Goal: Information Seeking & Learning: Learn about a topic

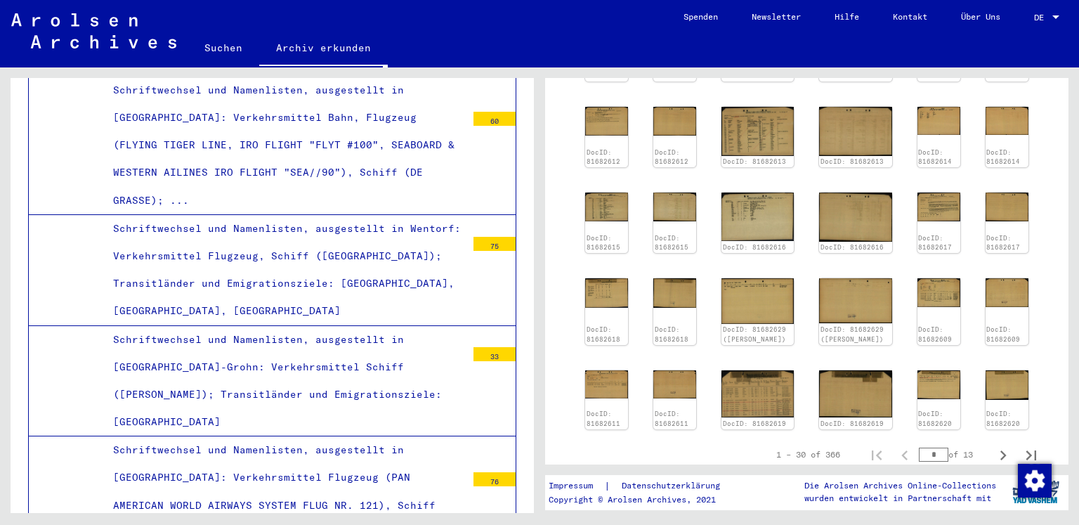
scroll to position [422, 0]
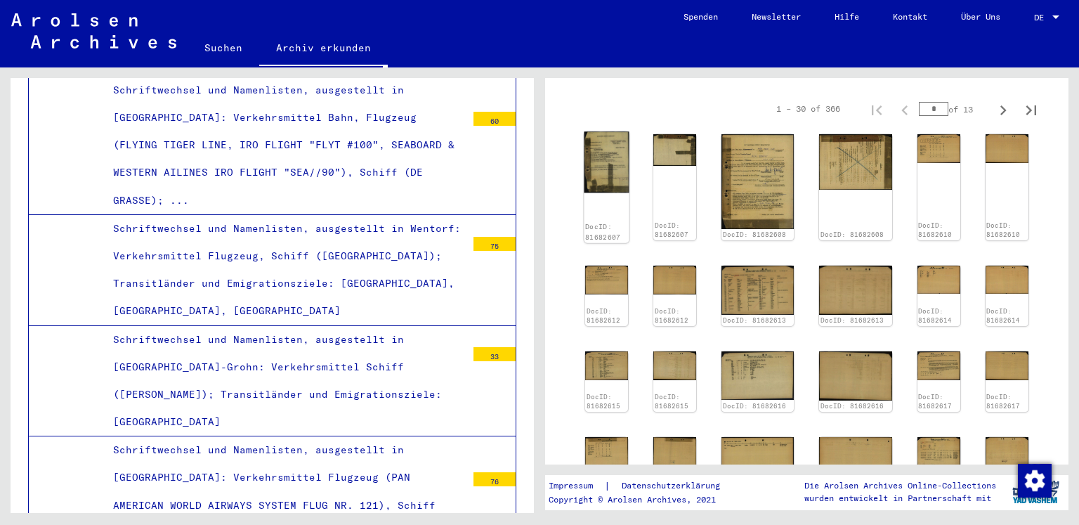
click at [607, 165] on img at bounding box center [606, 161] width 45 height 61
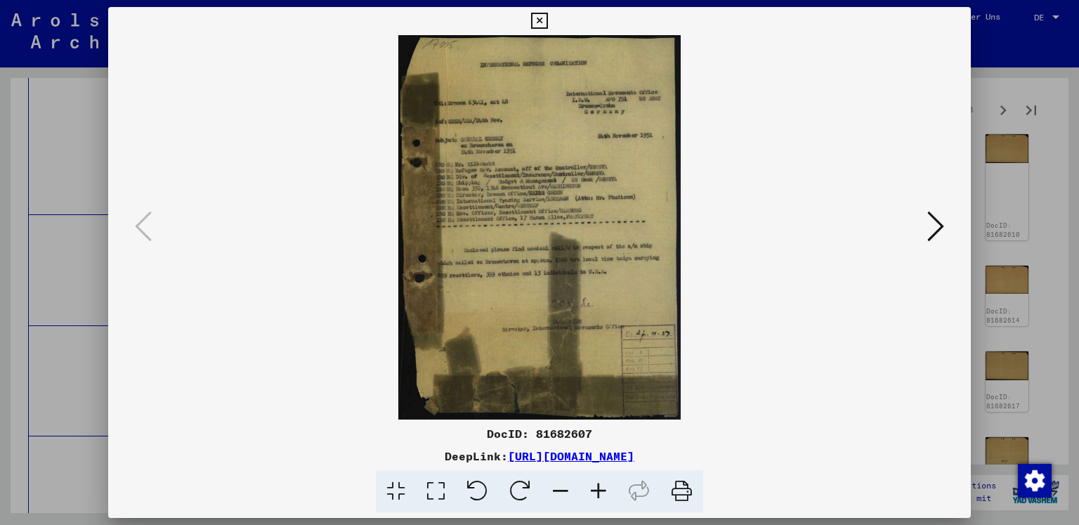
click at [930, 224] on icon at bounding box center [935, 226] width 17 height 34
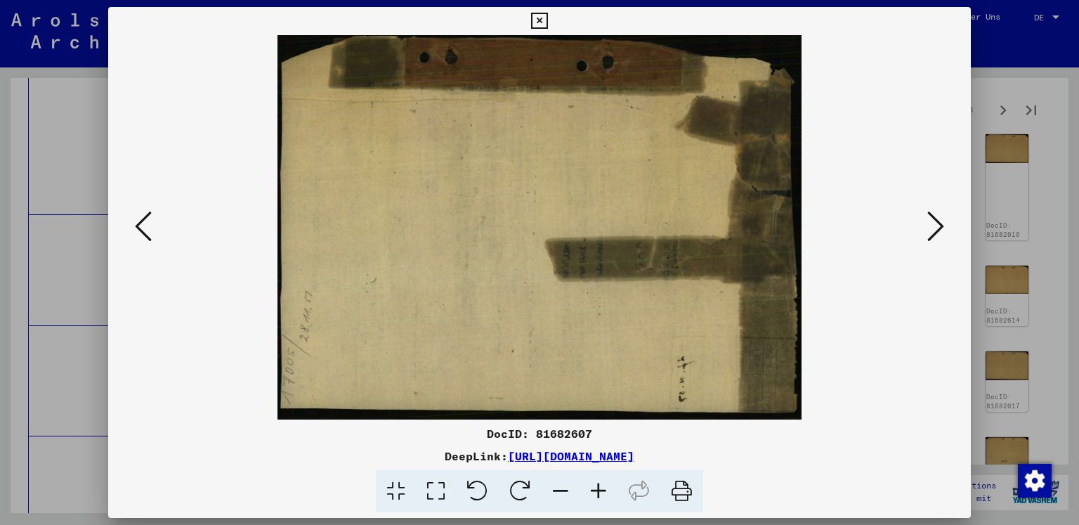
click at [930, 224] on icon at bounding box center [935, 226] width 17 height 34
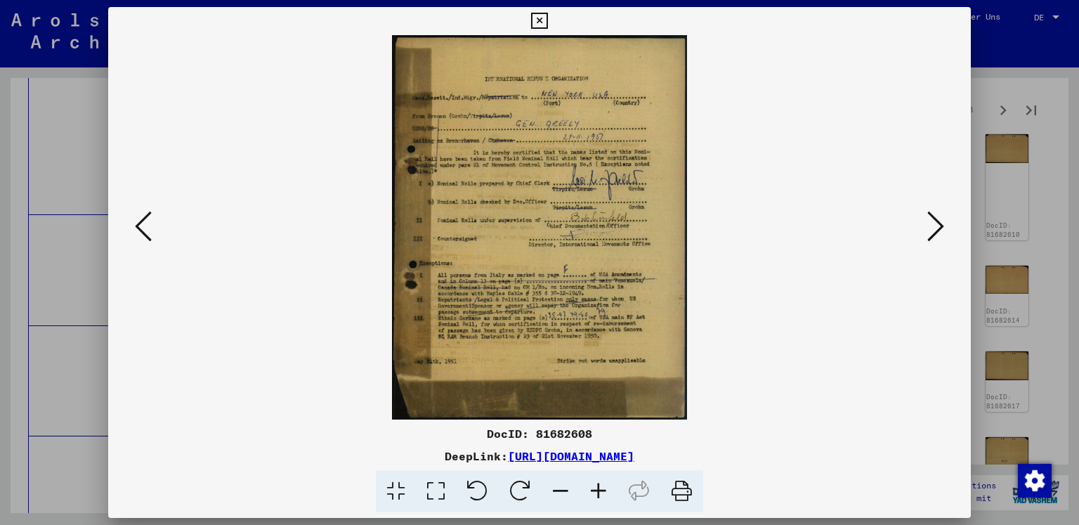
click at [930, 224] on icon at bounding box center [935, 226] width 17 height 34
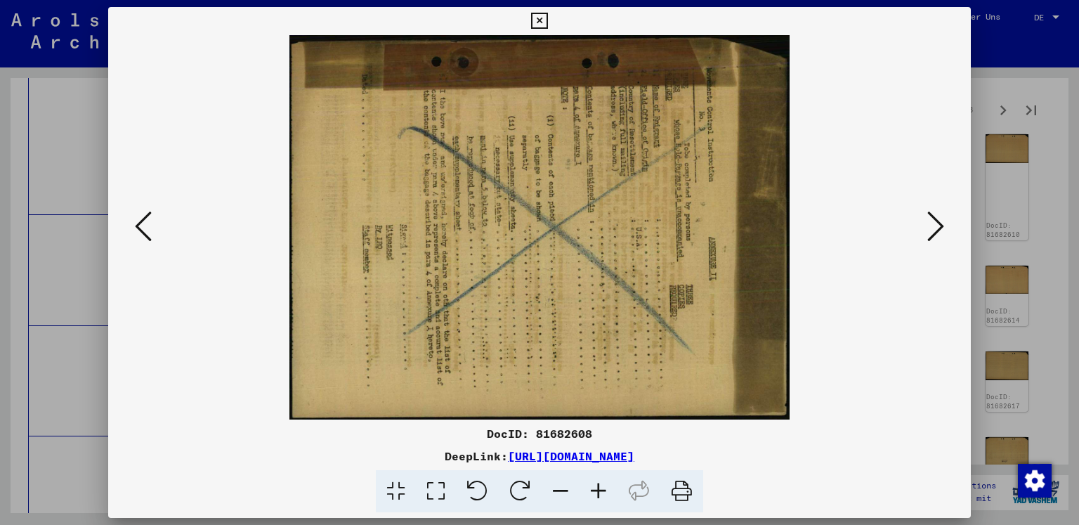
click at [930, 224] on icon at bounding box center [935, 226] width 17 height 34
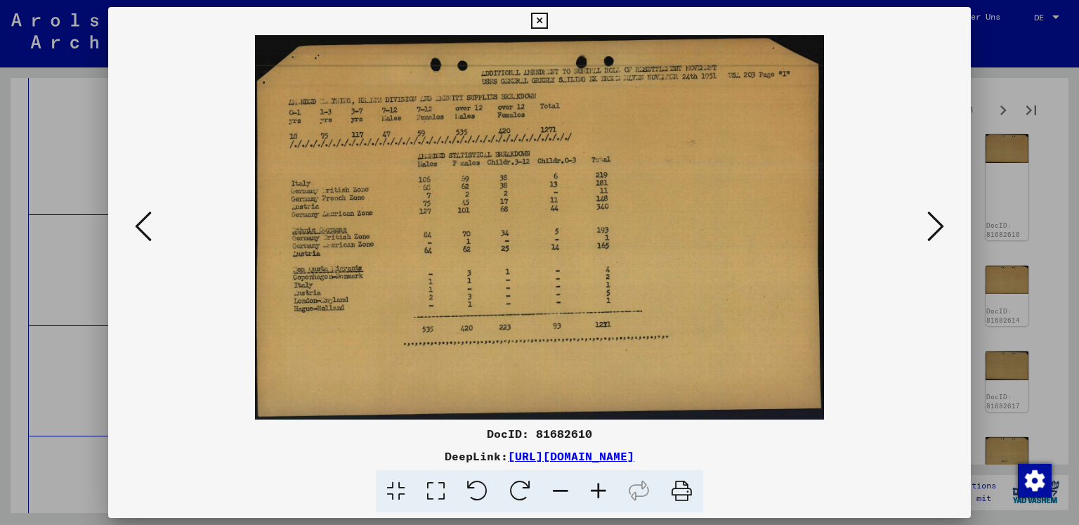
click at [937, 223] on icon at bounding box center [935, 226] width 17 height 34
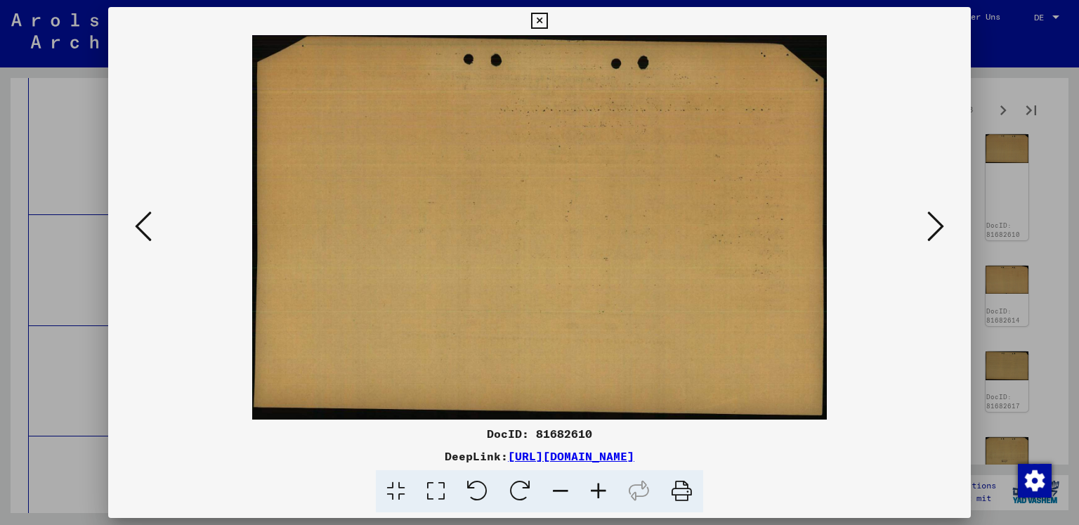
click at [937, 223] on icon at bounding box center [935, 226] width 17 height 34
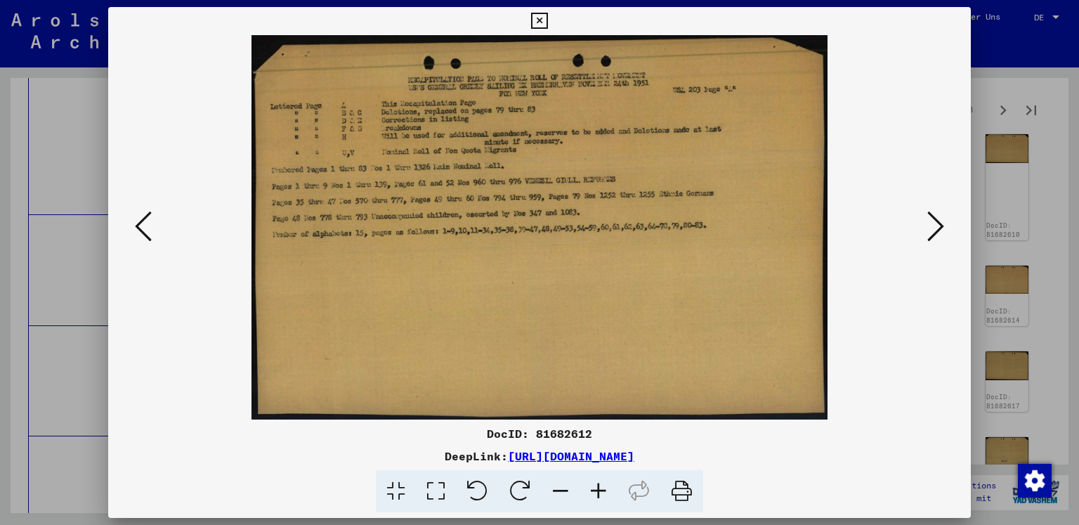
click at [937, 223] on icon at bounding box center [935, 226] width 17 height 34
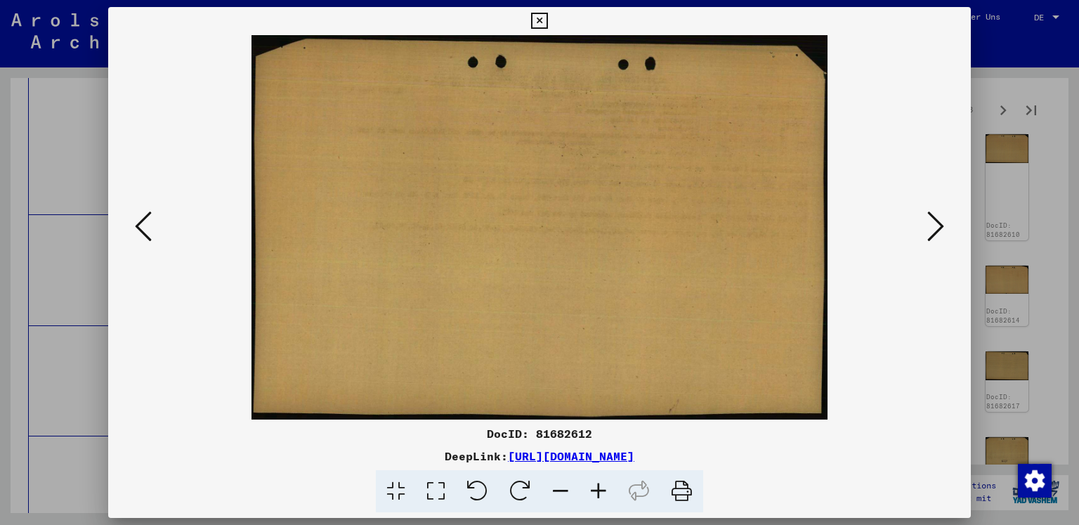
click at [937, 223] on icon at bounding box center [935, 226] width 17 height 34
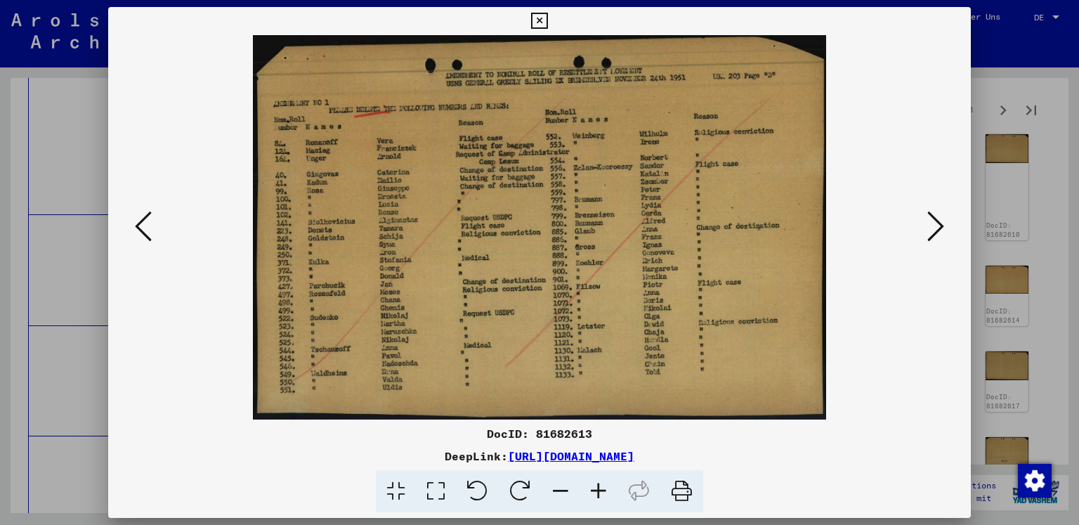
click at [937, 223] on icon at bounding box center [935, 226] width 17 height 34
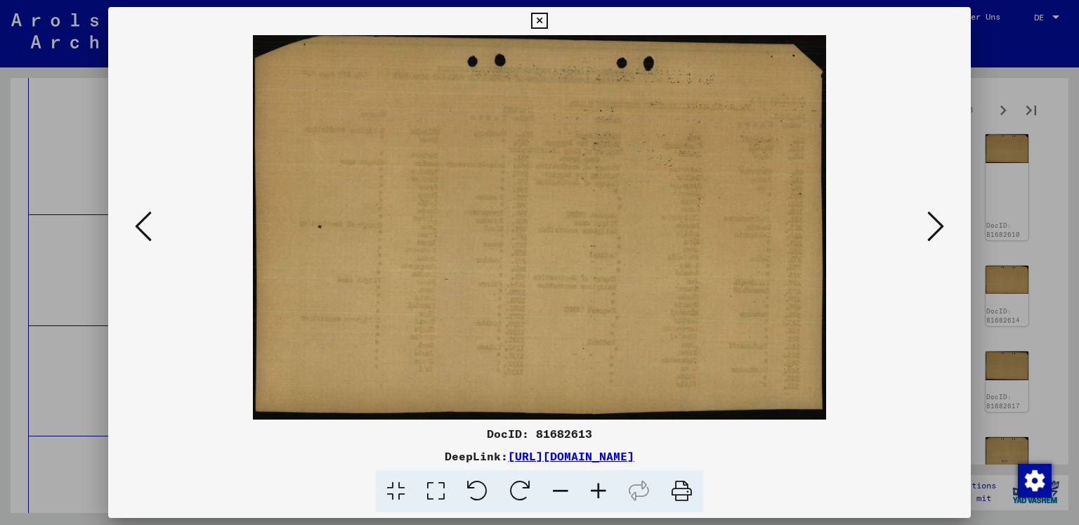
click at [937, 223] on icon at bounding box center [935, 226] width 17 height 34
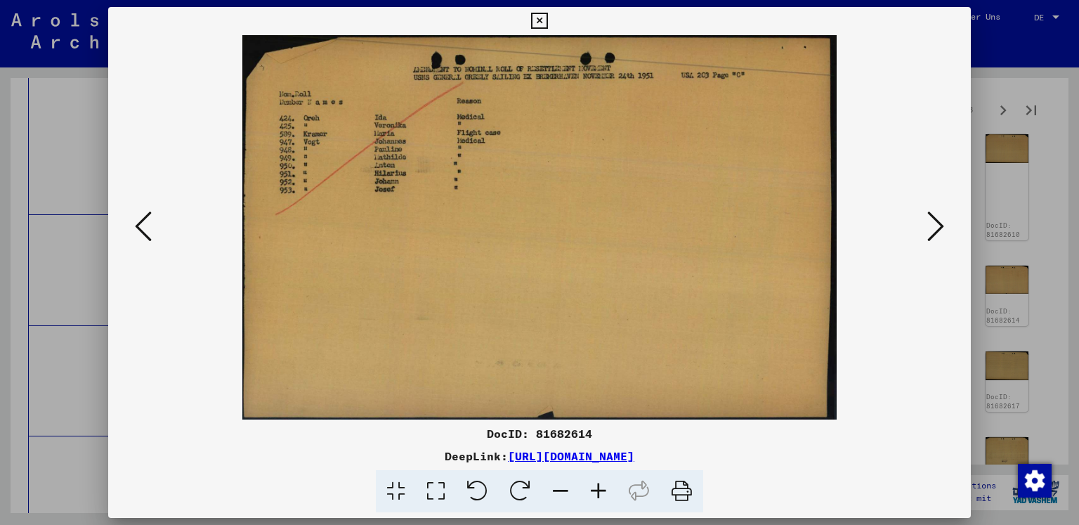
click at [937, 223] on icon at bounding box center [935, 226] width 17 height 34
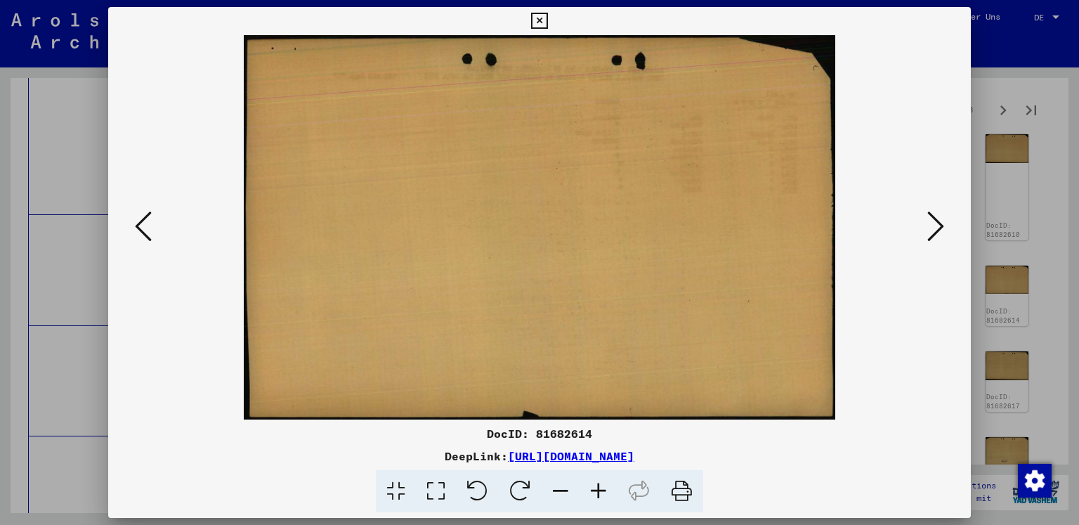
click at [937, 223] on icon at bounding box center [935, 226] width 17 height 34
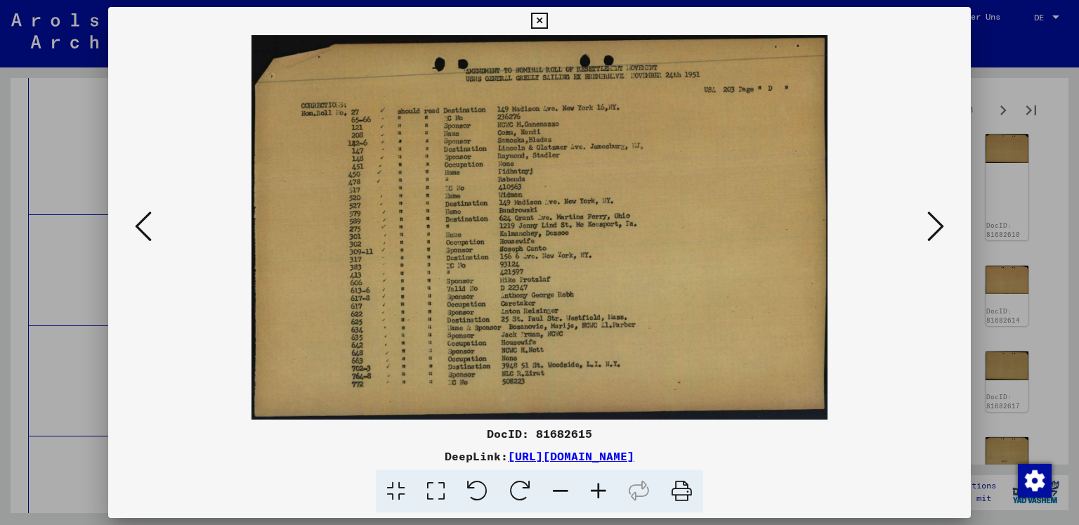
click at [937, 223] on icon at bounding box center [935, 226] width 17 height 34
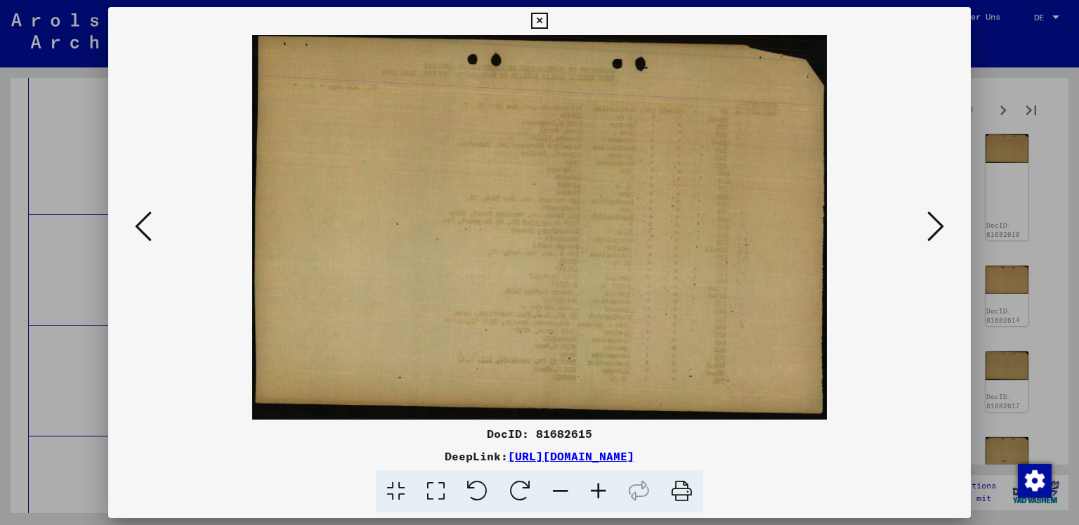
click at [937, 223] on icon at bounding box center [935, 226] width 17 height 34
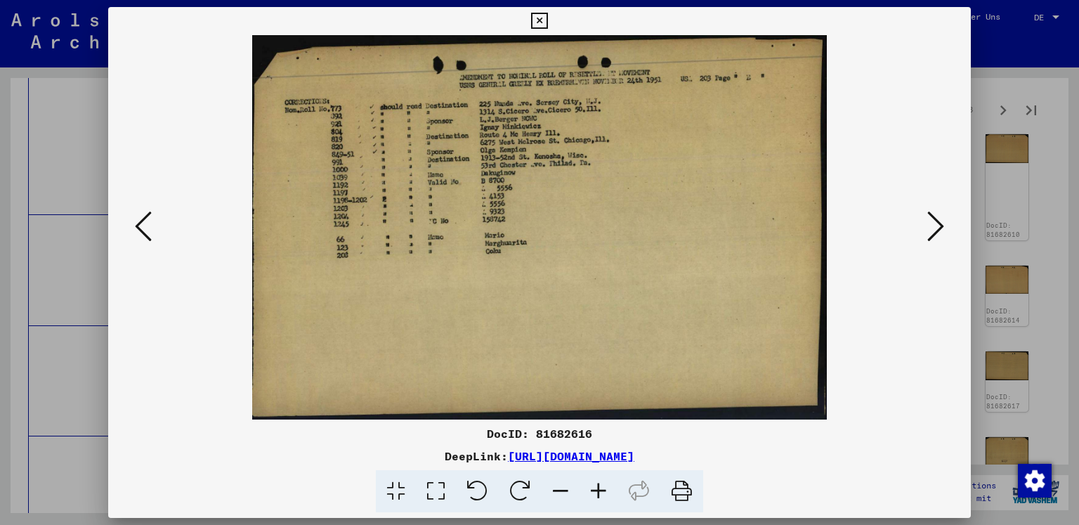
click at [1005, 37] on div at bounding box center [539, 262] width 1079 height 525
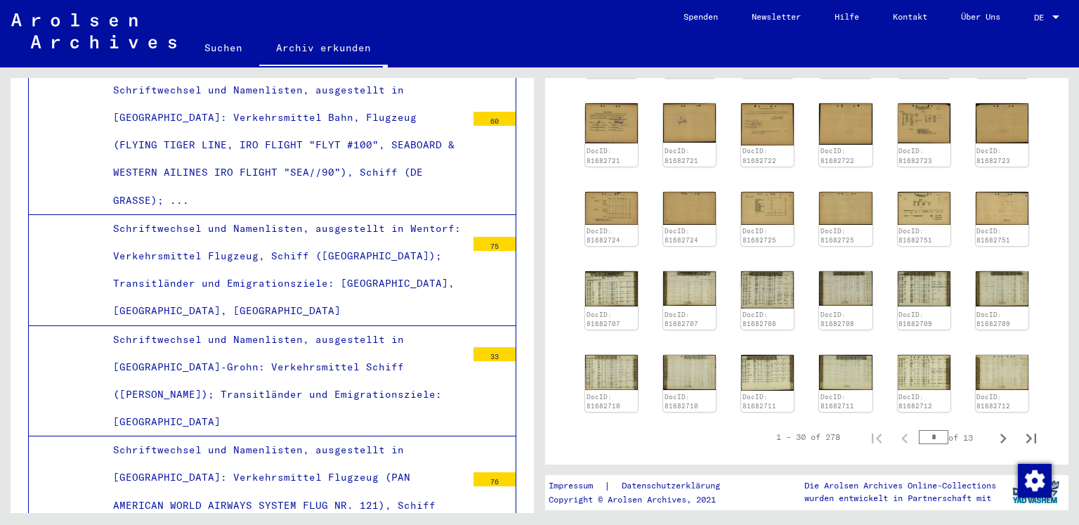
scroll to position [703, 0]
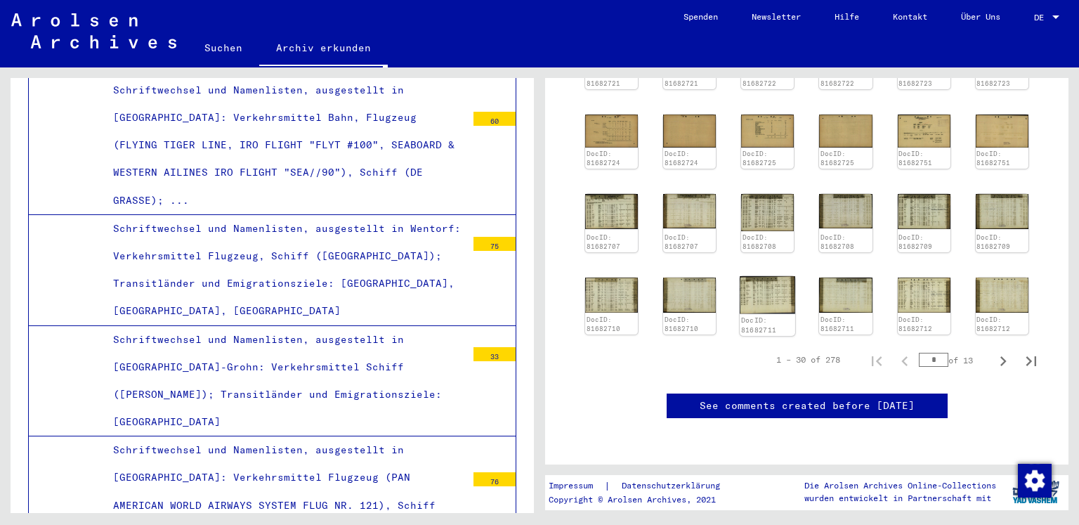
click at [769, 276] on img at bounding box center [768, 295] width 56 height 38
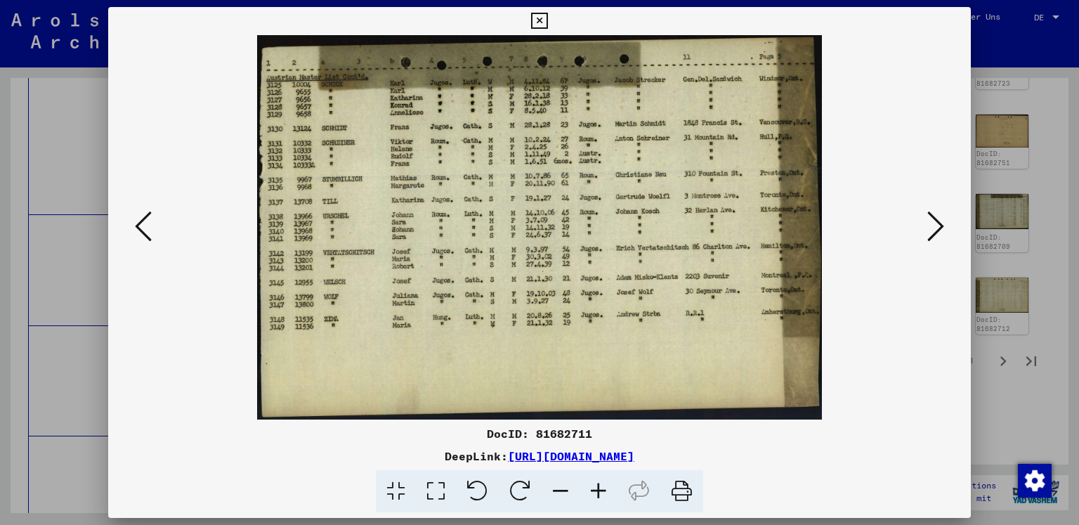
click at [1010, 39] on div at bounding box center [539, 262] width 1079 height 525
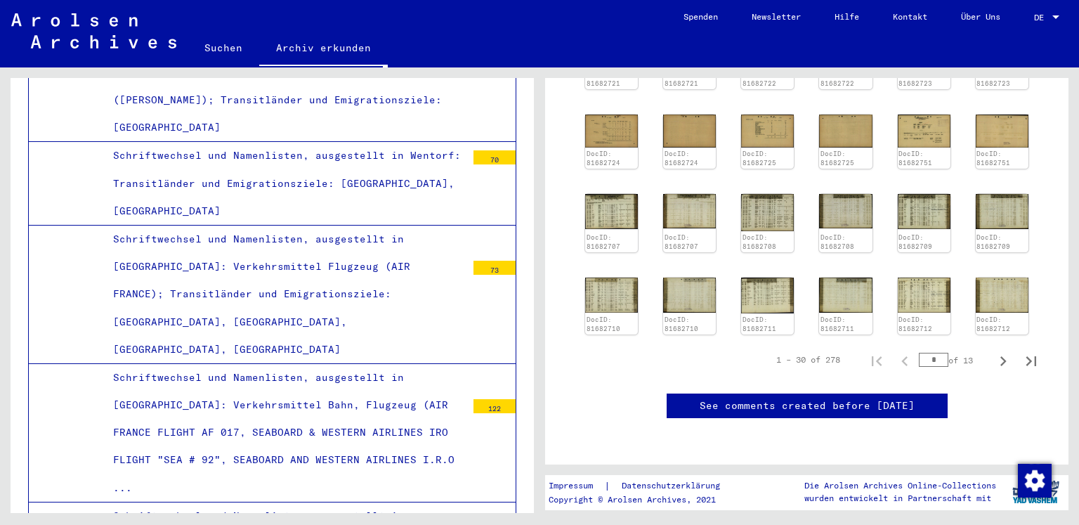
scroll to position [27261, 0]
